Goal: Information Seeking & Learning: Learn about a topic

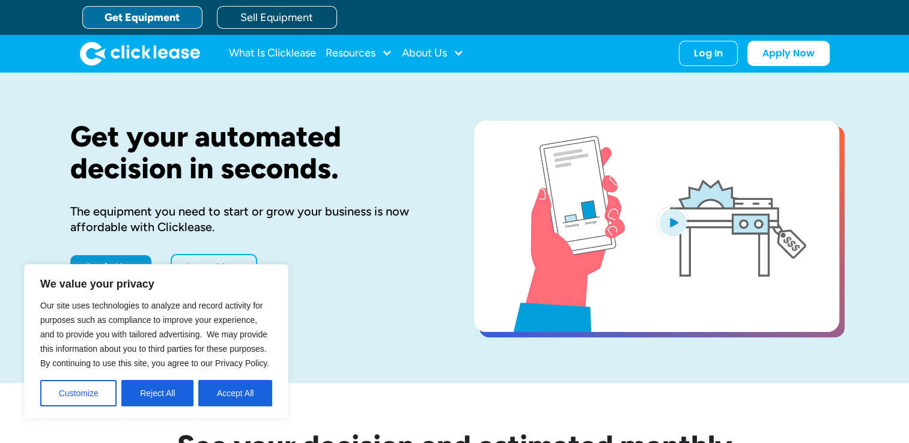
click at [168, 394] on button "Reject All" at bounding box center [157, 393] width 72 height 26
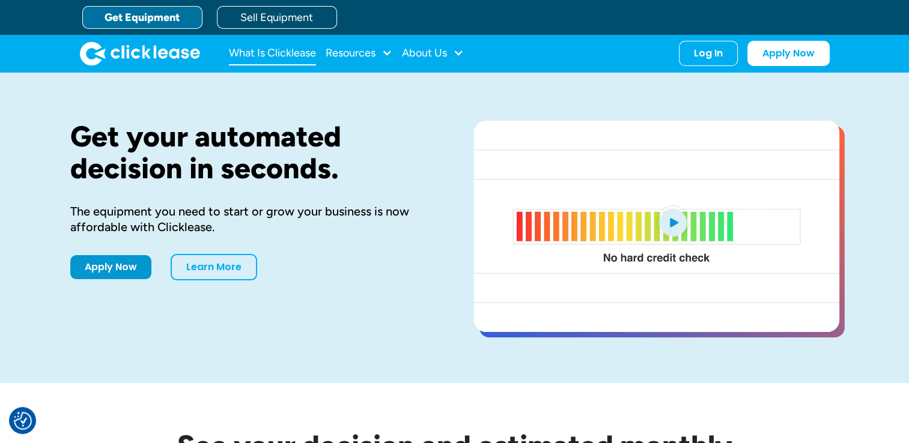
click at [279, 49] on link "What Is Clicklease" at bounding box center [272, 53] width 87 height 24
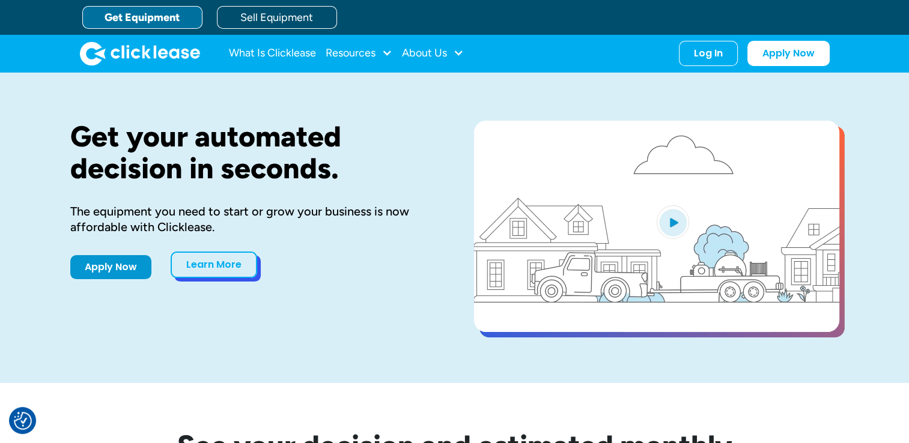
click at [214, 265] on link "Learn More" at bounding box center [214, 265] width 87 height 26
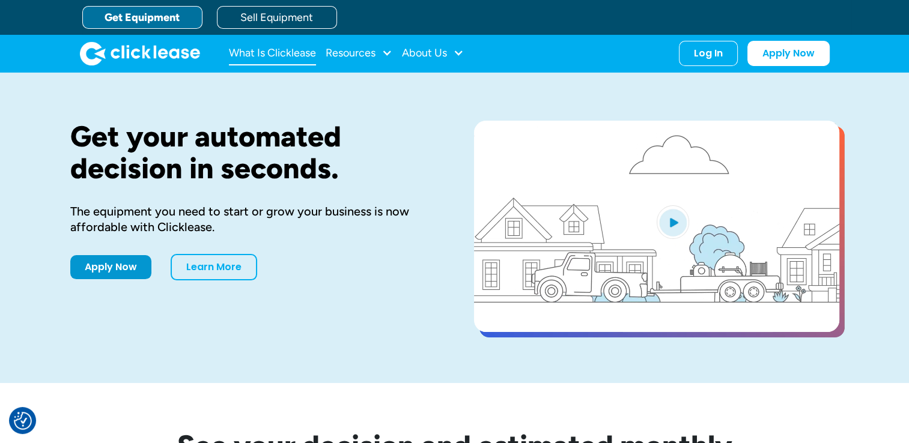
click at [264, 52] on link "What Is Clicklease" at bounding box center [272, 53] width 87 height 24
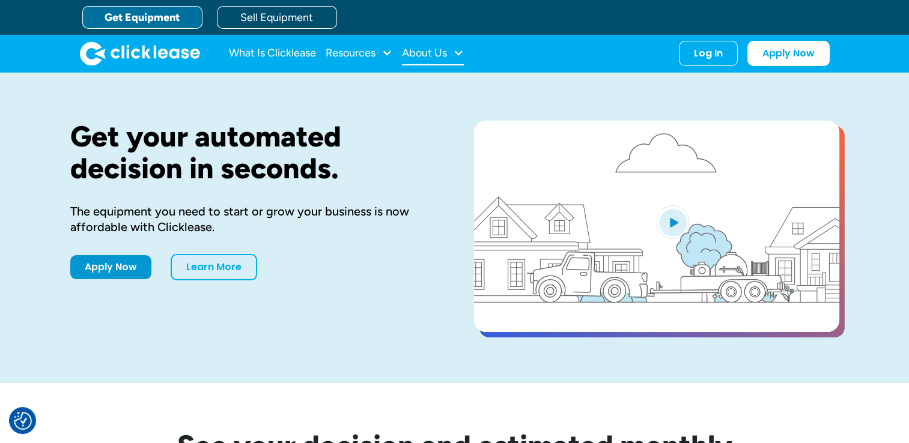
click at [458, 52] on div at bounding box center [458, 52] width 11 height 11
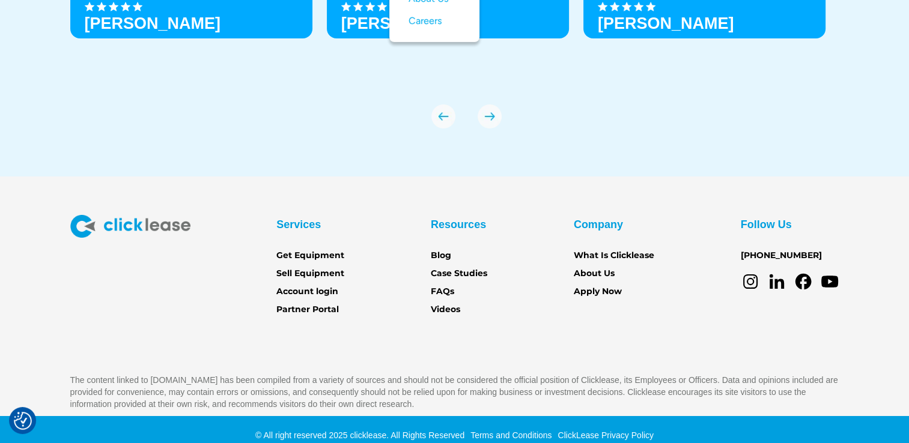
scroll to position [4277, 0]
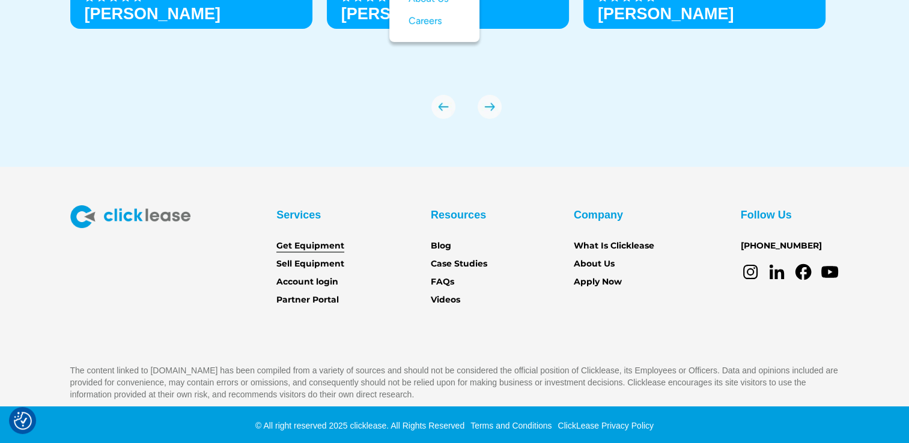
click at [300, 246] on link "Get Equipment" at bounding box center [310, 246] width 68 height 13
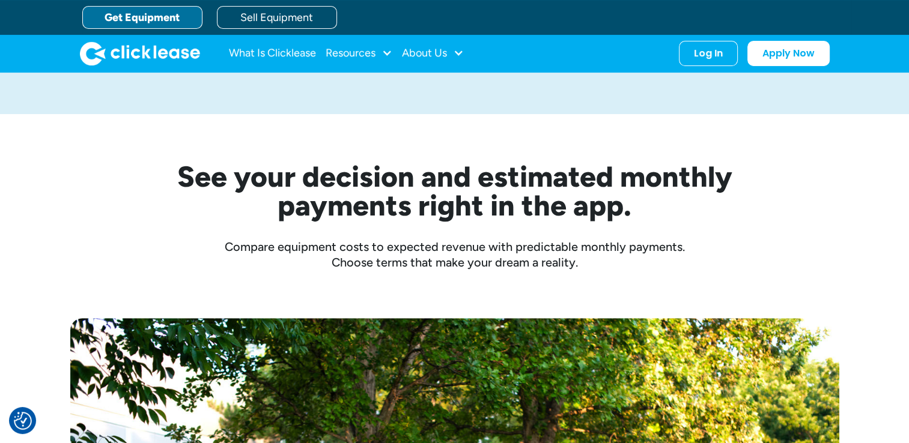
scroll to position [120, 0]
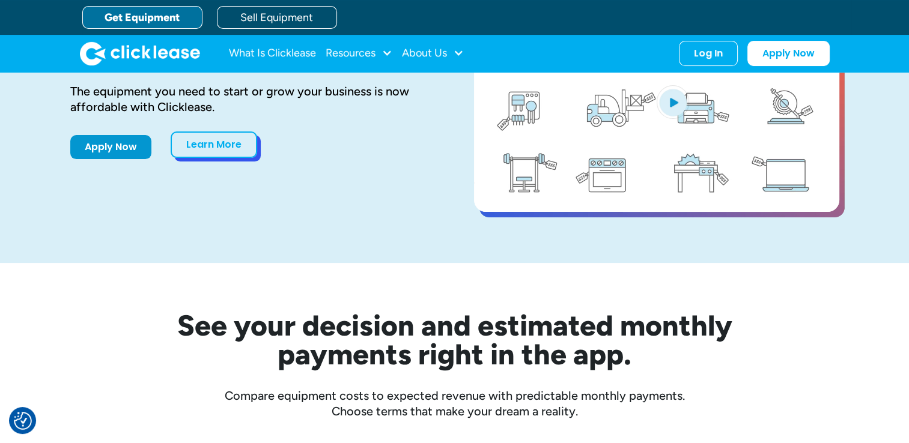
click at [211, 153] on link "Learn More" at bounding box center [214, 145] width 87 height 26
